Goal: Check status: Check status

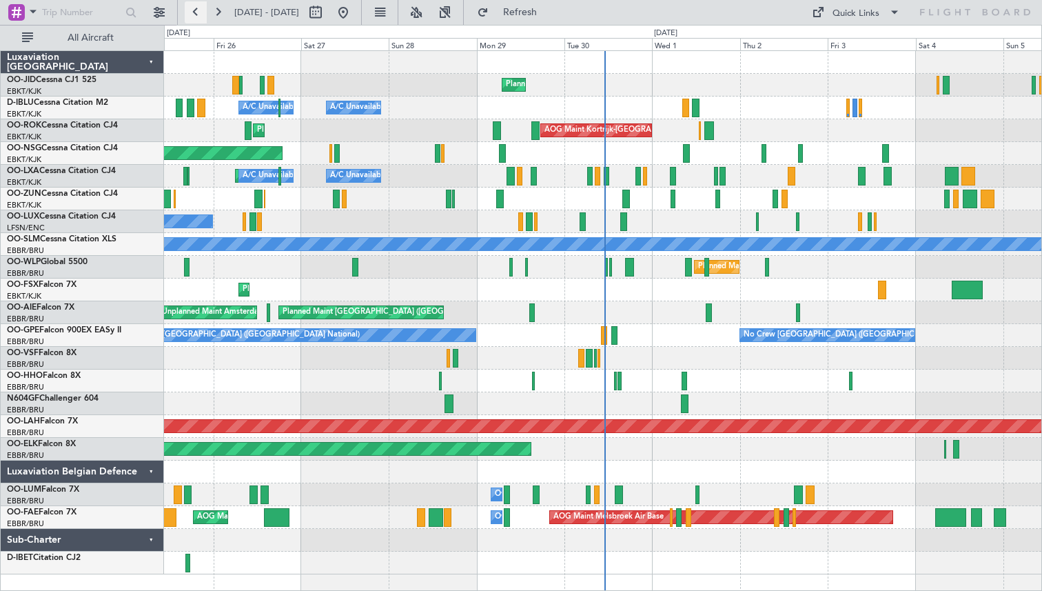
click at [186, 10] on button at bounding box center [196, 12] width 22 height 22
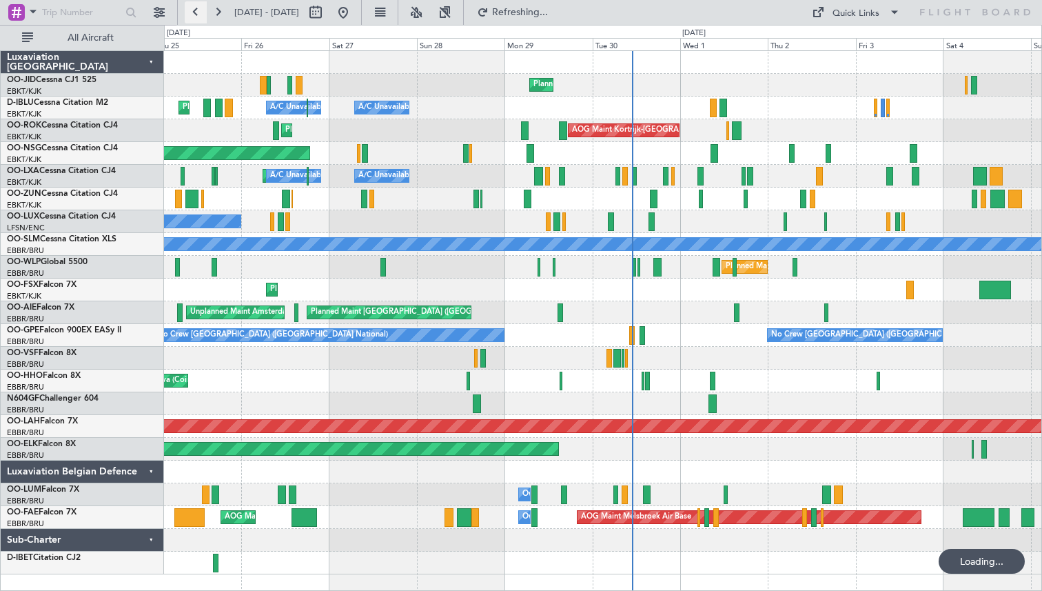
click at [186, 10] on button at bounding box center [196, 12] width 22 height 22
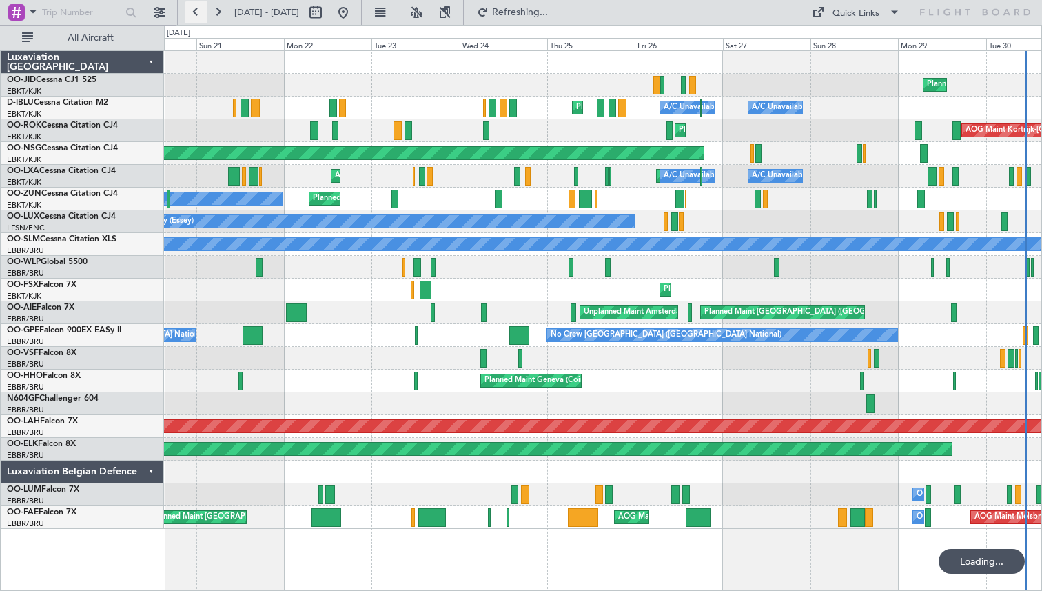
click at [186, 10] on button at bounding box center [196, 12] width 22 height 22
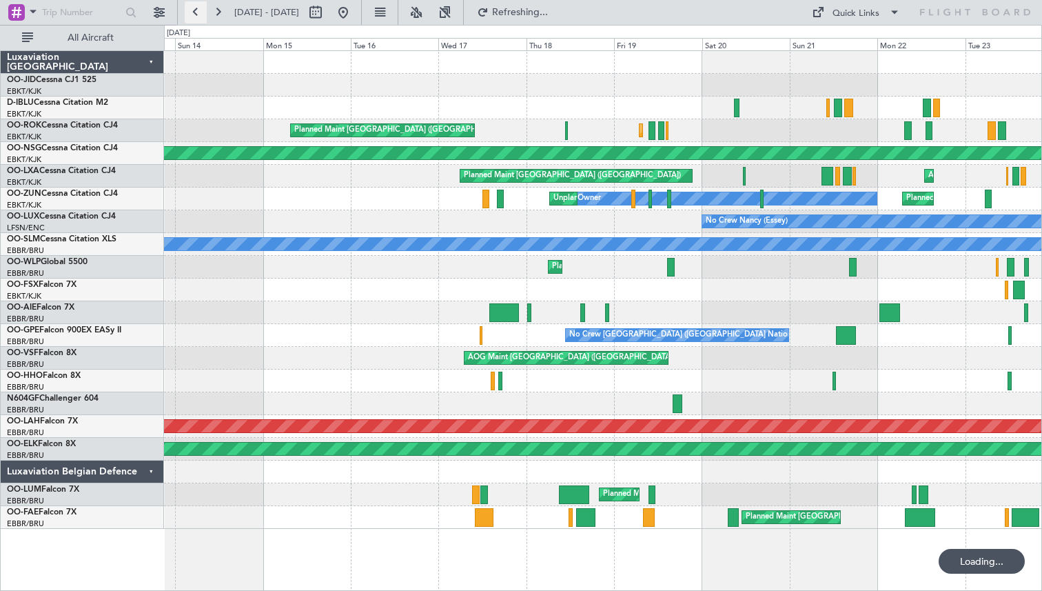
click at [186, 10] on button at bounding box center [196, 12] width 22 height 22
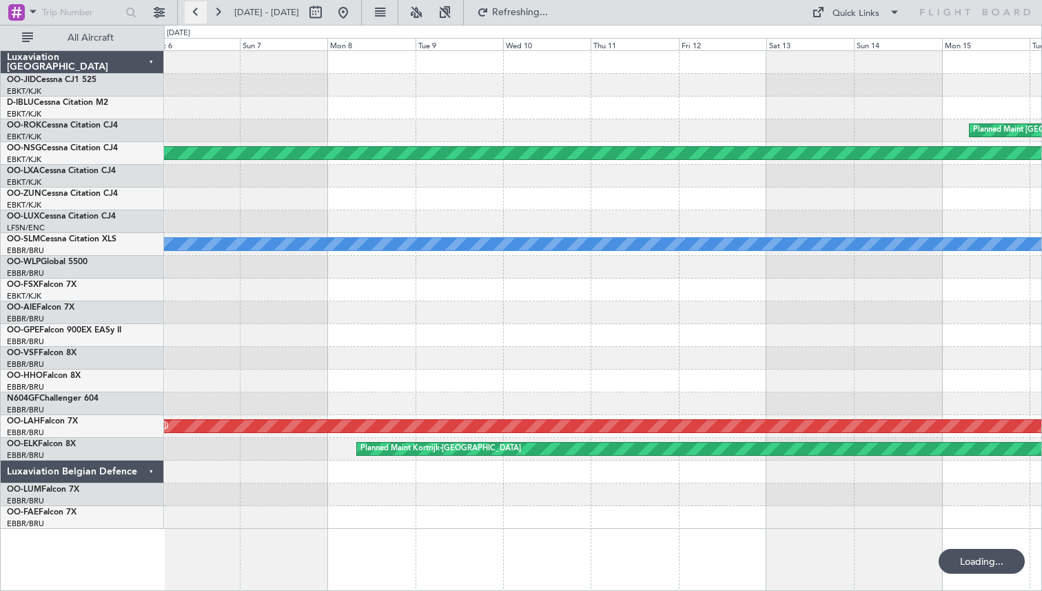
click at [186, 10] on button at bounding box center [196, 12] width 22 height 22
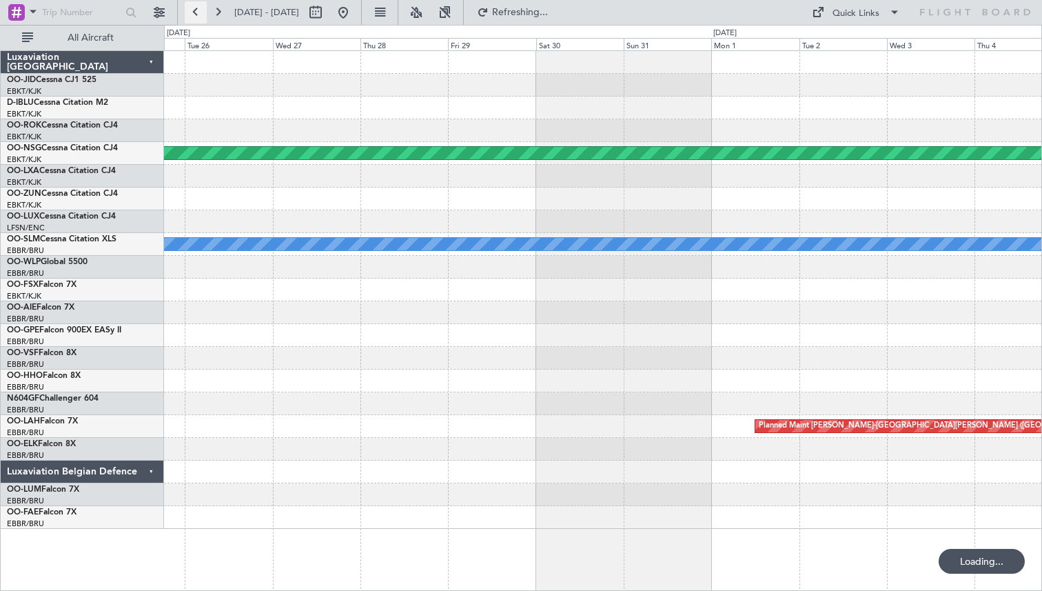
click at [186, 10] on button at bounding box center [196, 12] width 22 height 22
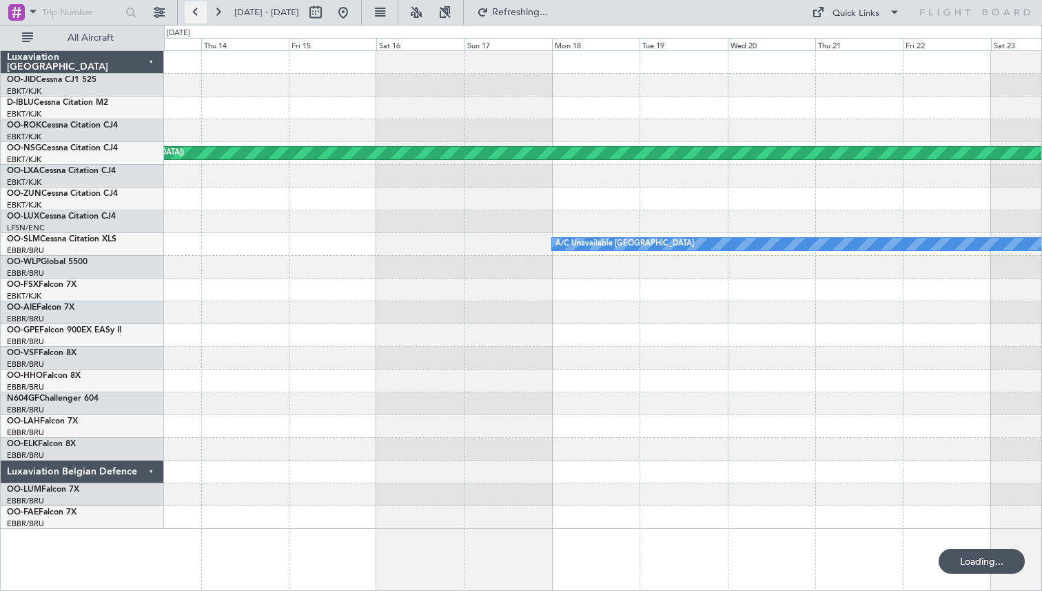
click at [186, 10] on button at bounding box center [196, 12] width 22 height 22
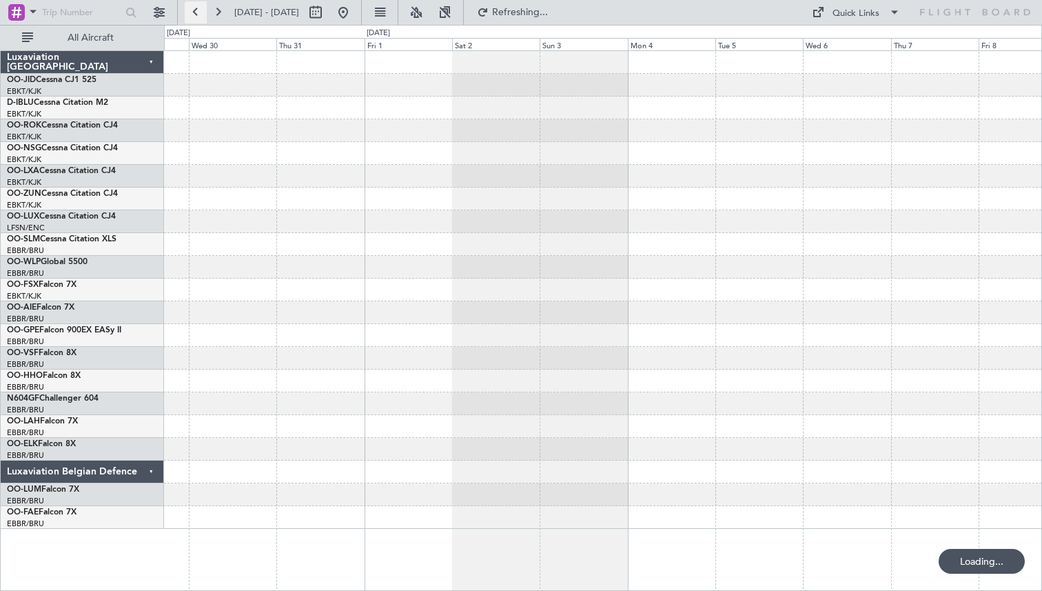
click at [186, 10] on button at bounding box center [196, 12] width 22 height 22
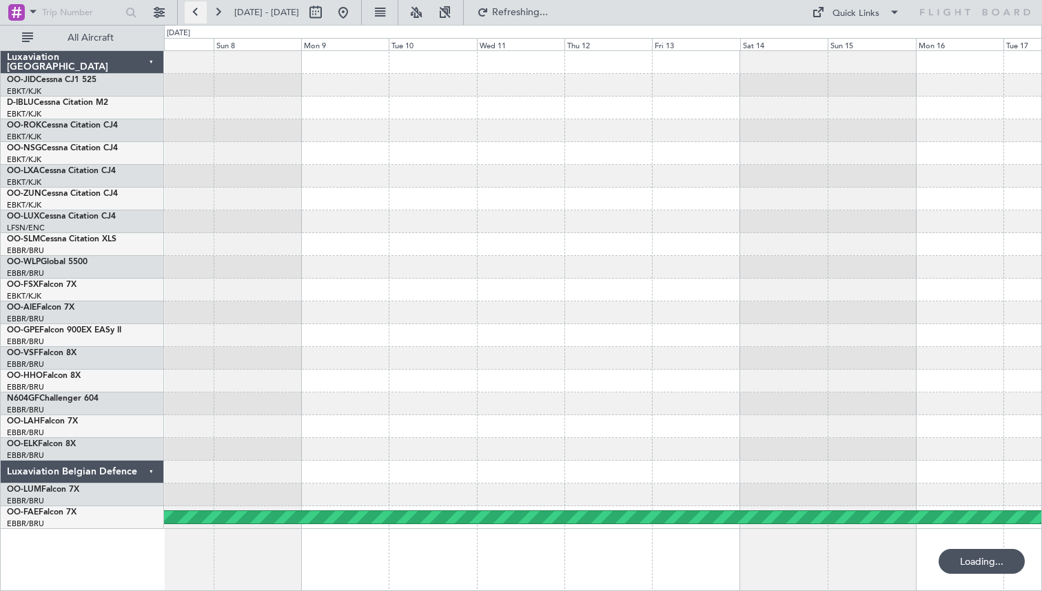
click at [186, 10] on button at bounding box center [196, 12] width 22 height 22
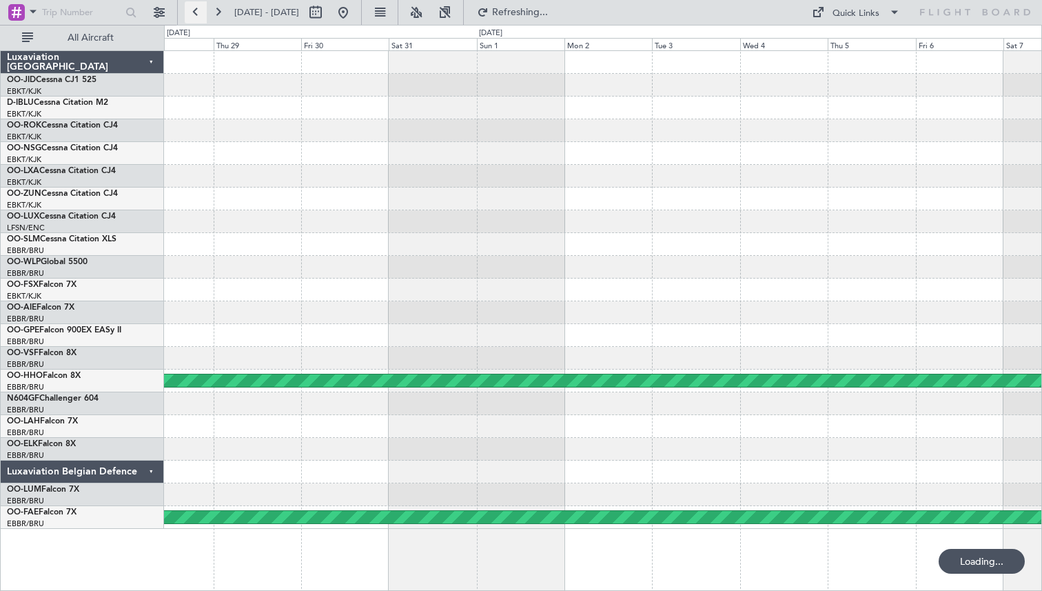
click at [186, 10] on button at bounding box center [196, 12] width 22 height 22
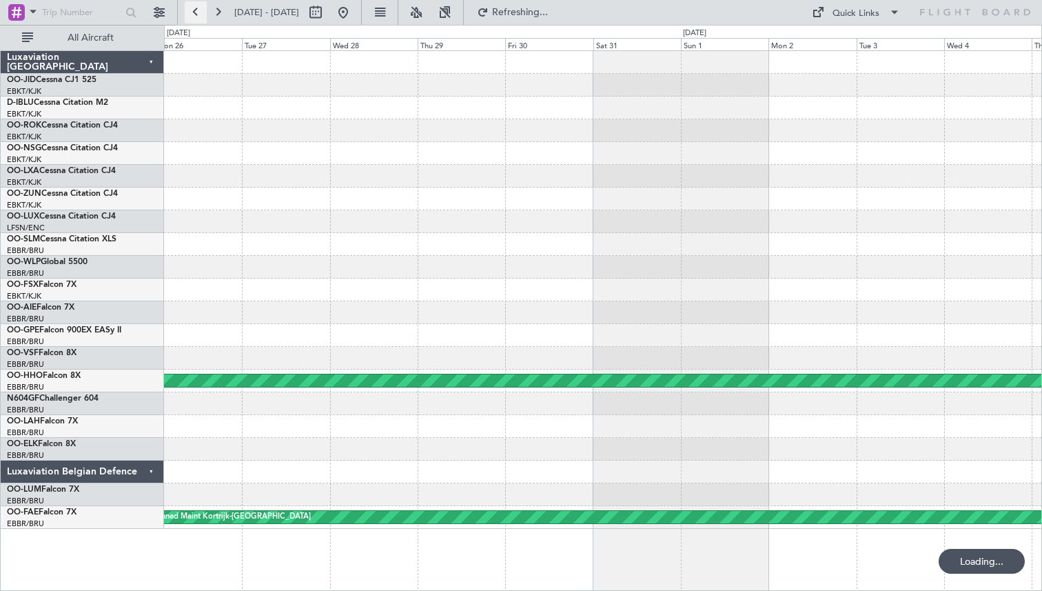
click at [186, 10] on button at bounding box center [196, 12] width 22 height 22
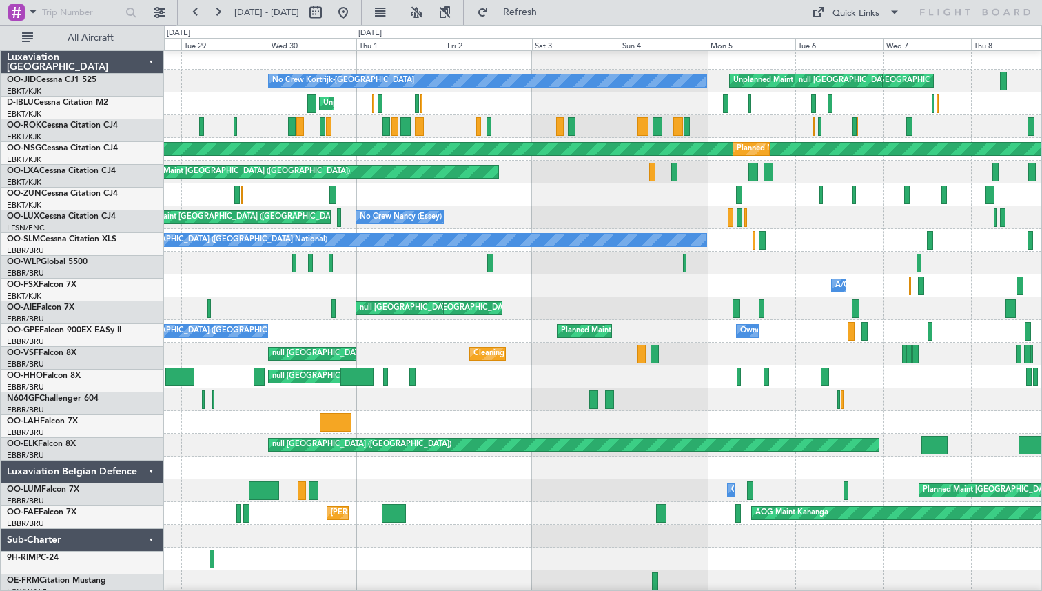
scroll to position [8, 0]
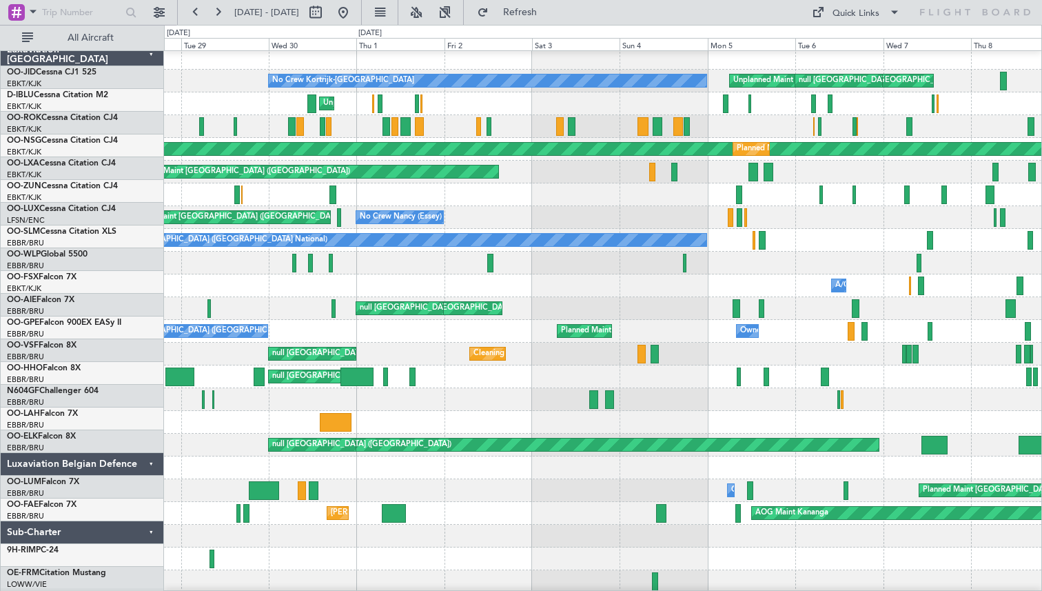
click at [607, 274] on div "A/C Unavailable [GEOGRAPHIC_DATA]-[GEOGRAPHIC_DATA]" at bounding box center [603, 285] width 878 height 23
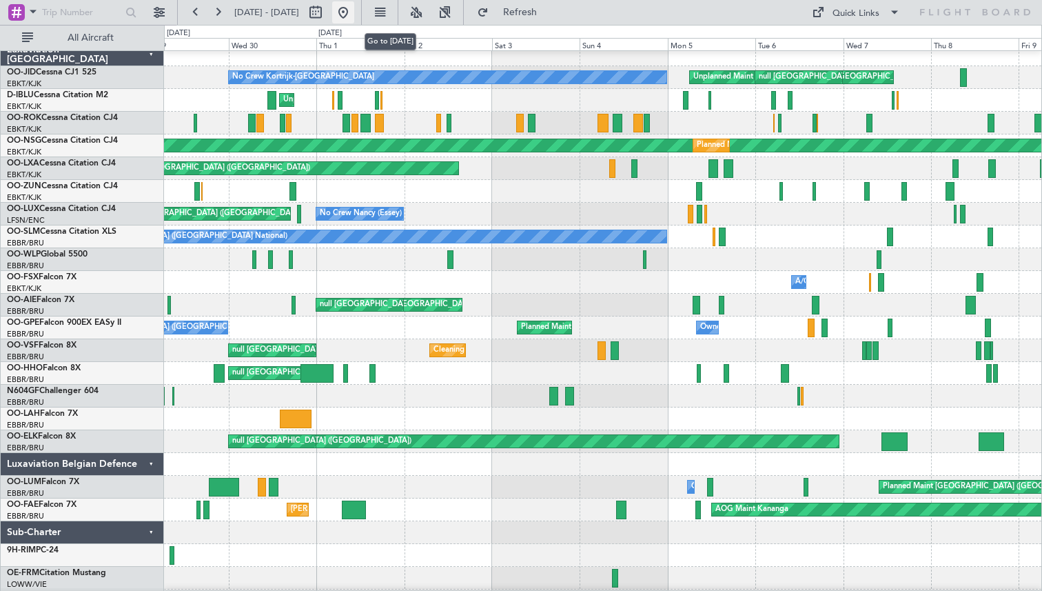
click at [354, 13] on button at bounding box center [343, 12] width 22 height 22
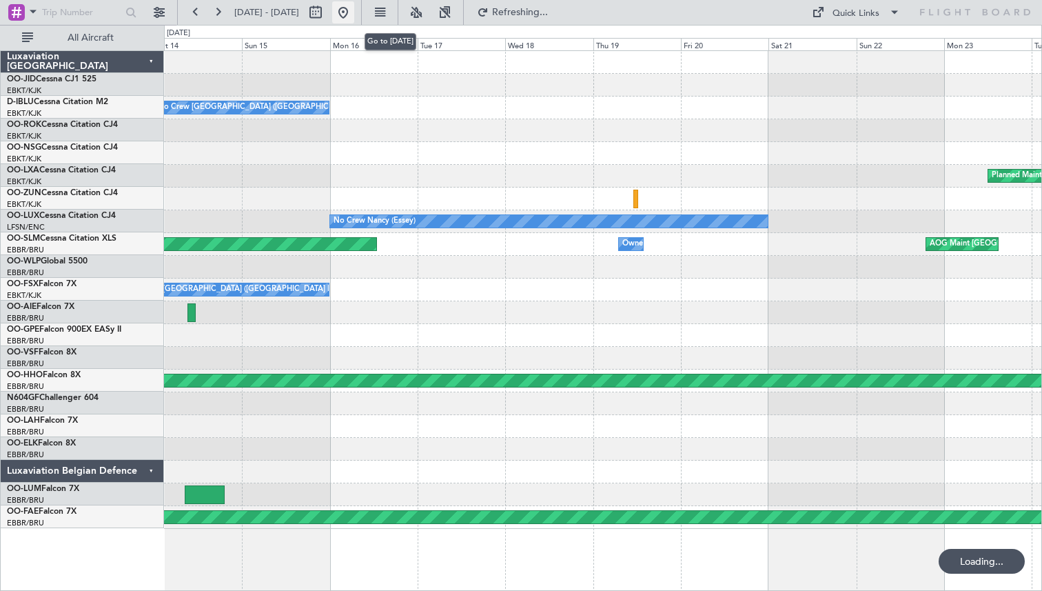
scroll to position [0, 0]
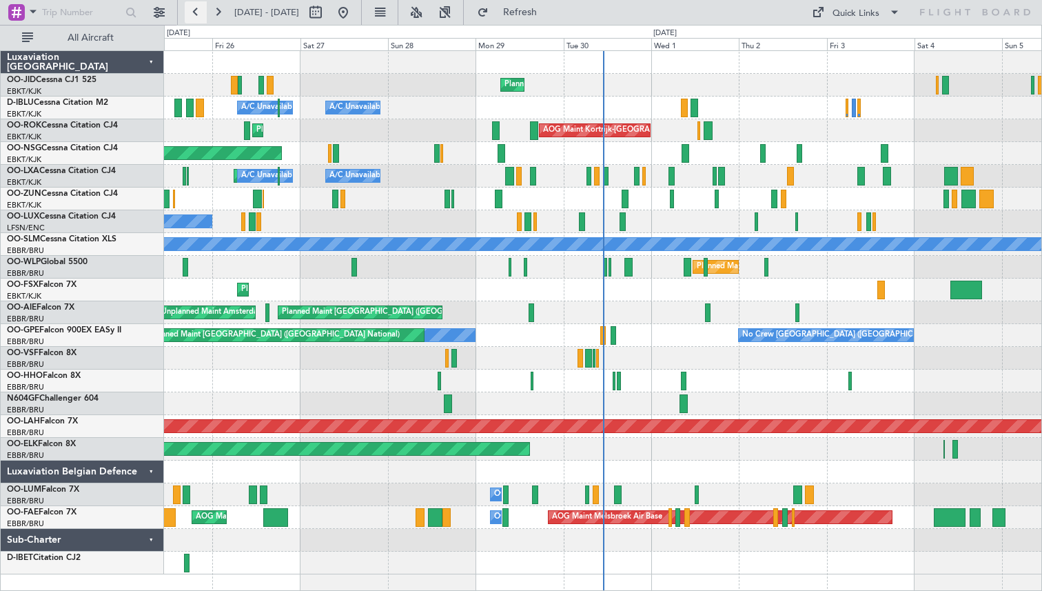
click at [196, 14] on button at bounding box center [196, 12] width 22 height 22
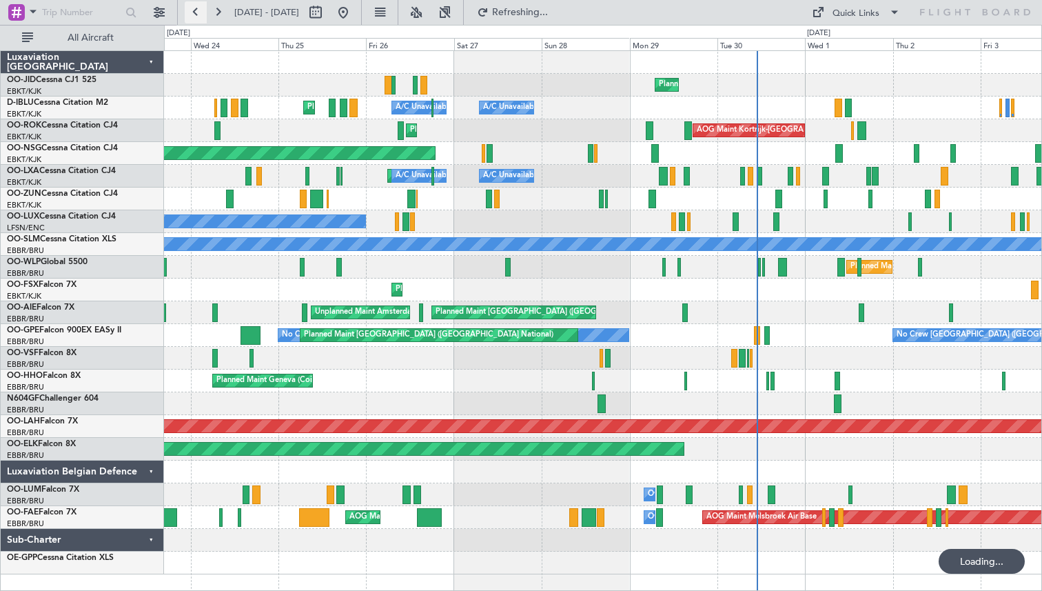
click at [196, 14] on button at bounding box center [196, 12] width 22 height 22
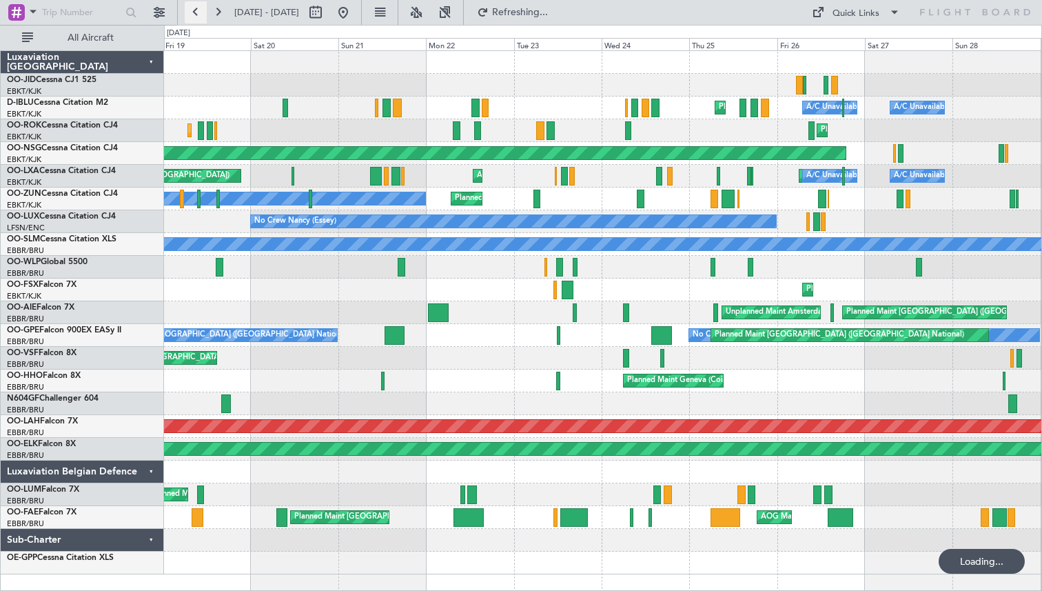
click at [196, 14] on button at bounding box center [196, 12] width 22 height 22
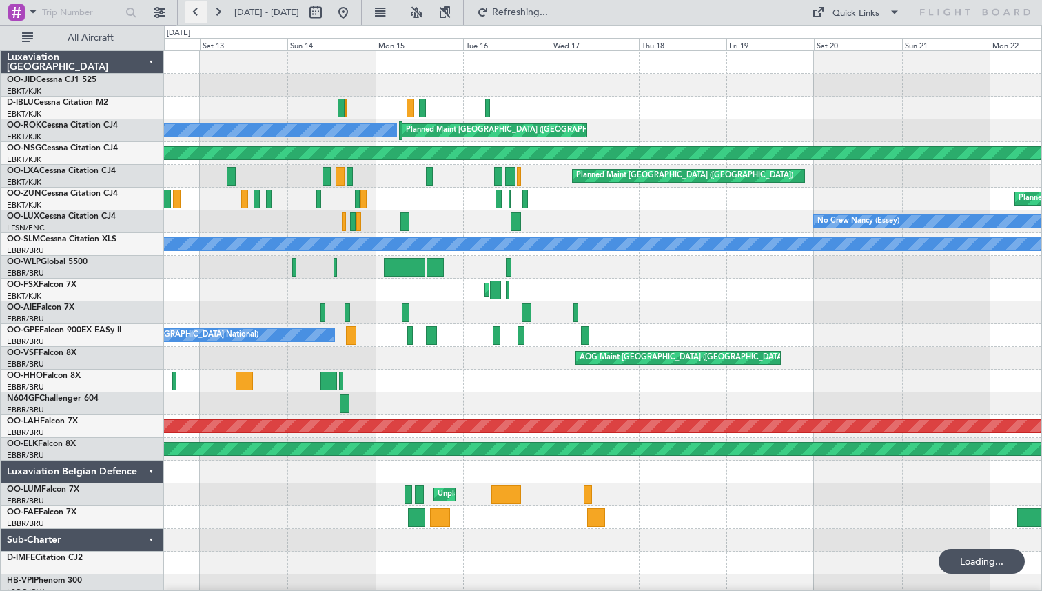
click at [196, 14] on button at bounding box center [196, 12] width 22 height 22
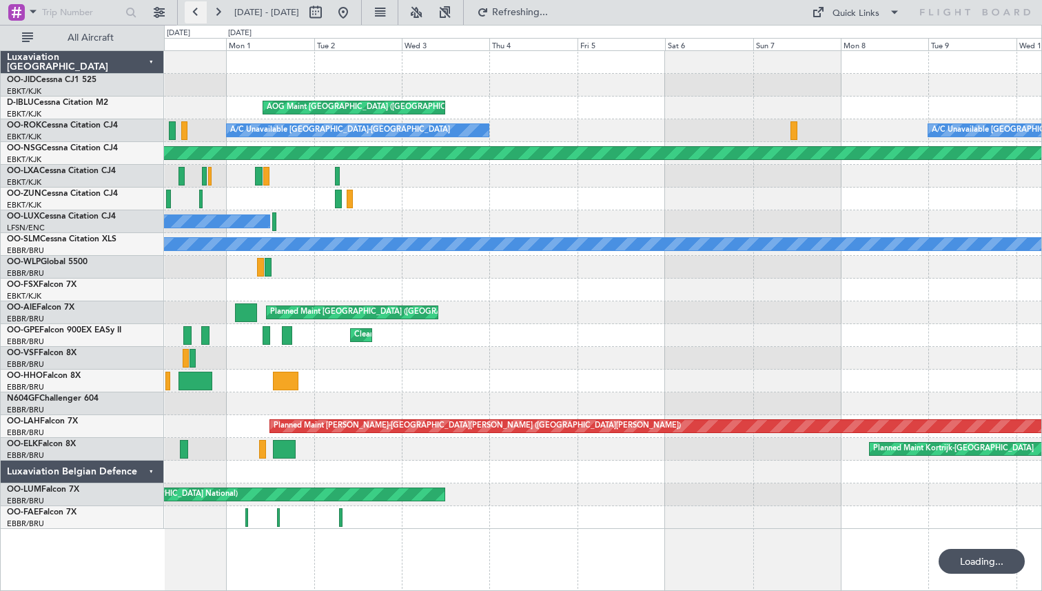
click at [196, 14] on button at bounding box center [196, 12] width 22 height 22
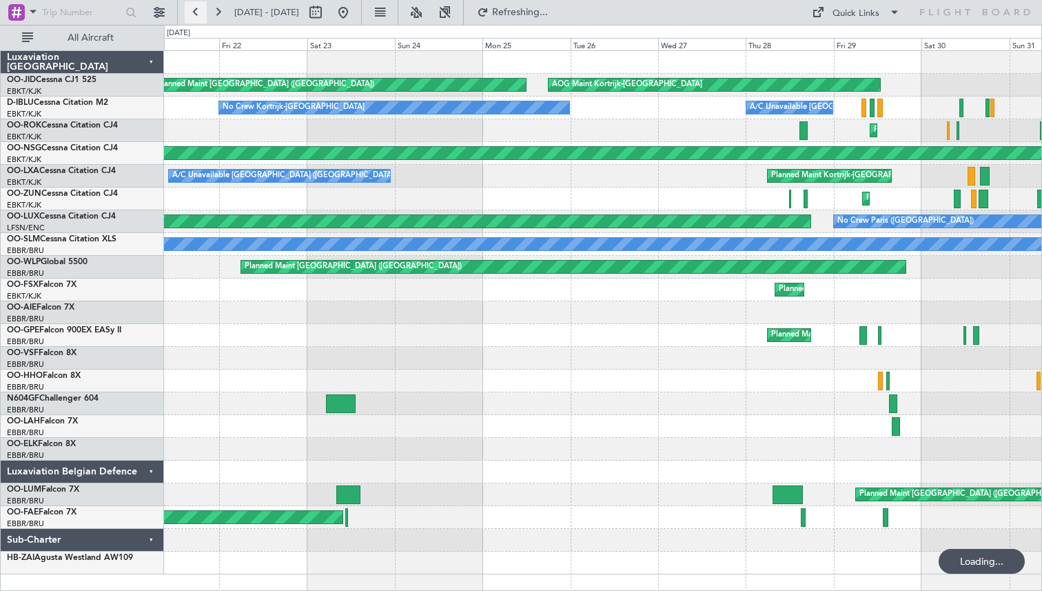
click at [196, 14] on button at bounding box center [196, 12] width 22 height 22
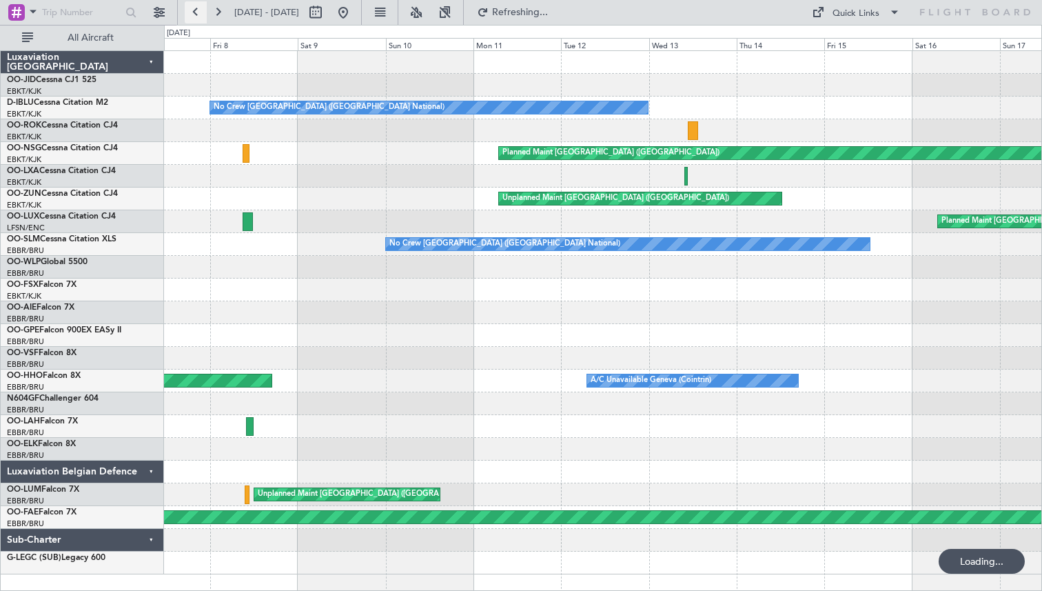
click at [196, 14] on button at bounding box center [196, 12] width 22 height 22
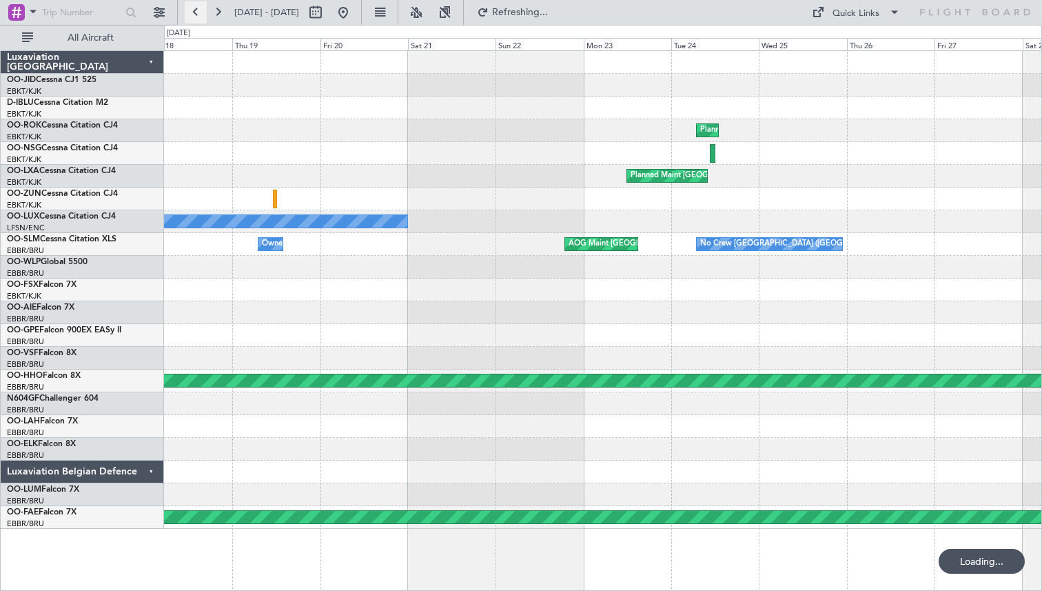
click at [196, 14] on button at bounding box center [196, 12] width 22 height 22
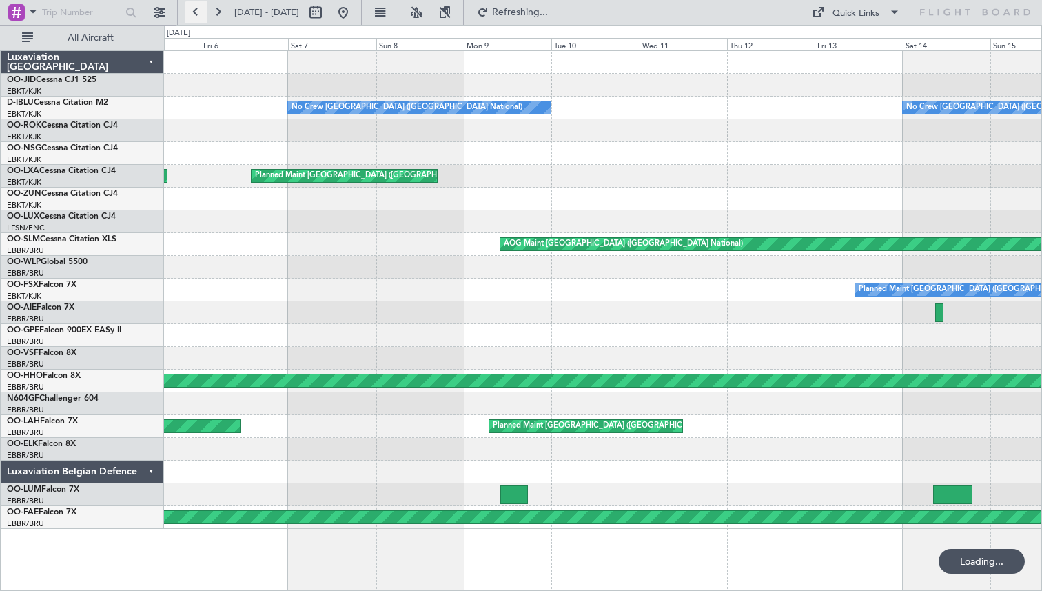
click at [196, 14] on button at bounding box center [196, 12] width 22 height 22
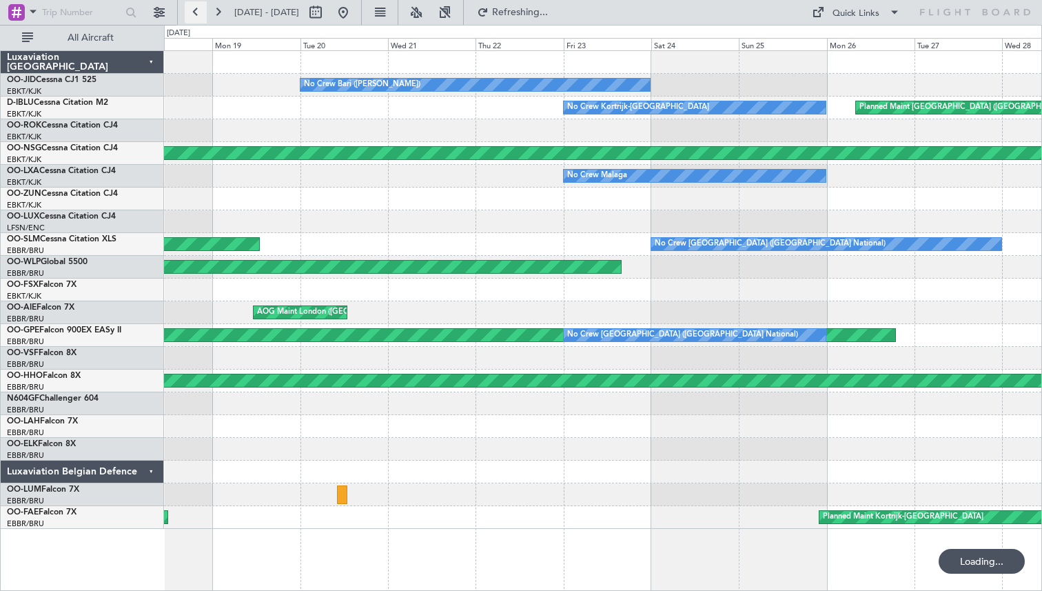
click at [196, 14] on button at bounding box center [196, 12] width 22 height 22
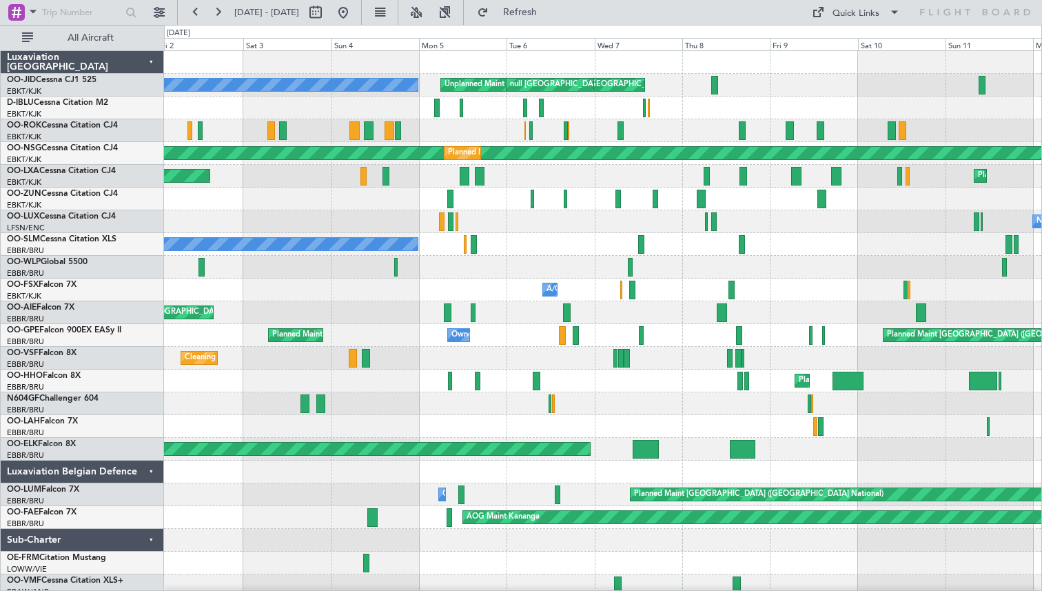
scroll to position [1, 0]
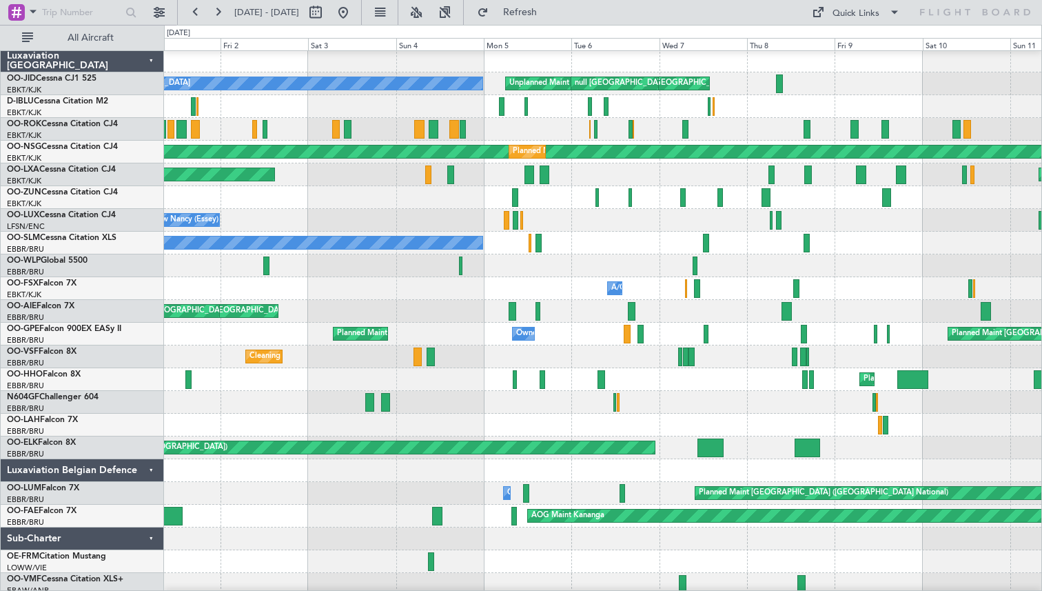
click at [640, 238] on div "No Crew [GEOGRAPHIC_DATA] ([GEOGRAPHIC_DATA] National) Planned Maint [GEOGRAPHI…" at bounding box center [603, 243] width 878 height 23
